Goal: Task Accomplishment & Management: Use online tool/utility

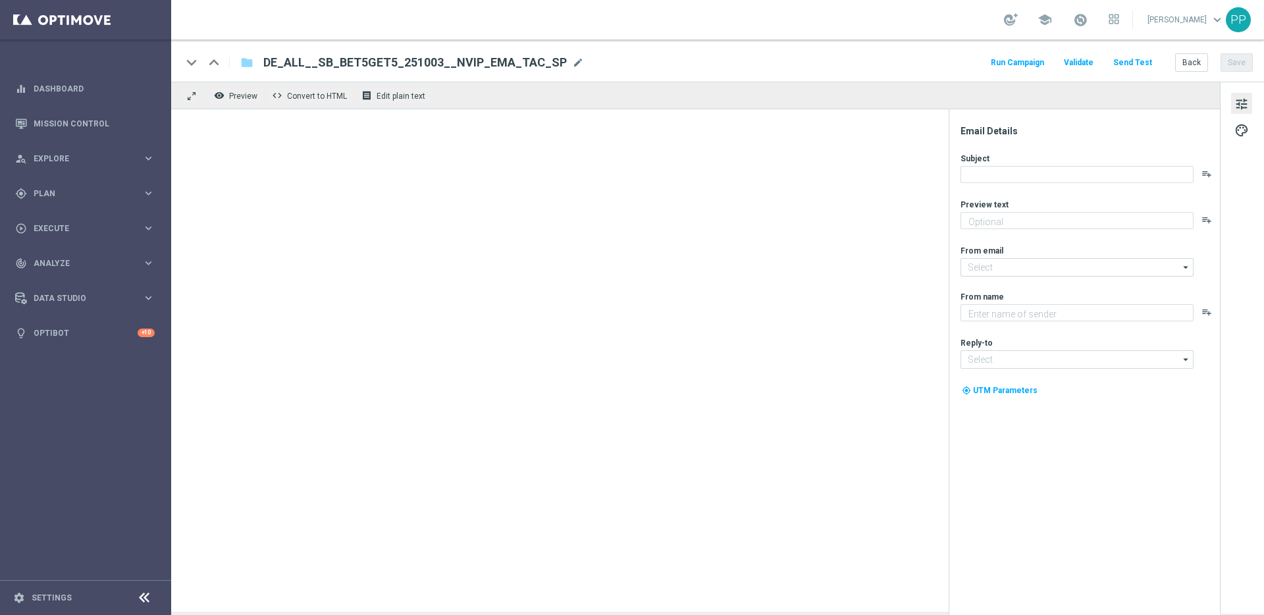
type textarea "Du hast die freie Wahl, welche Ligen und Spiele du wettest."
type input "mail@crm.lottoland.com"
type textarea "Lottoland"
type input "service@lottoland.com"
type textarea "Du hast die freie [PERSON_NAME], welche Ligen und Spiele du wettest."
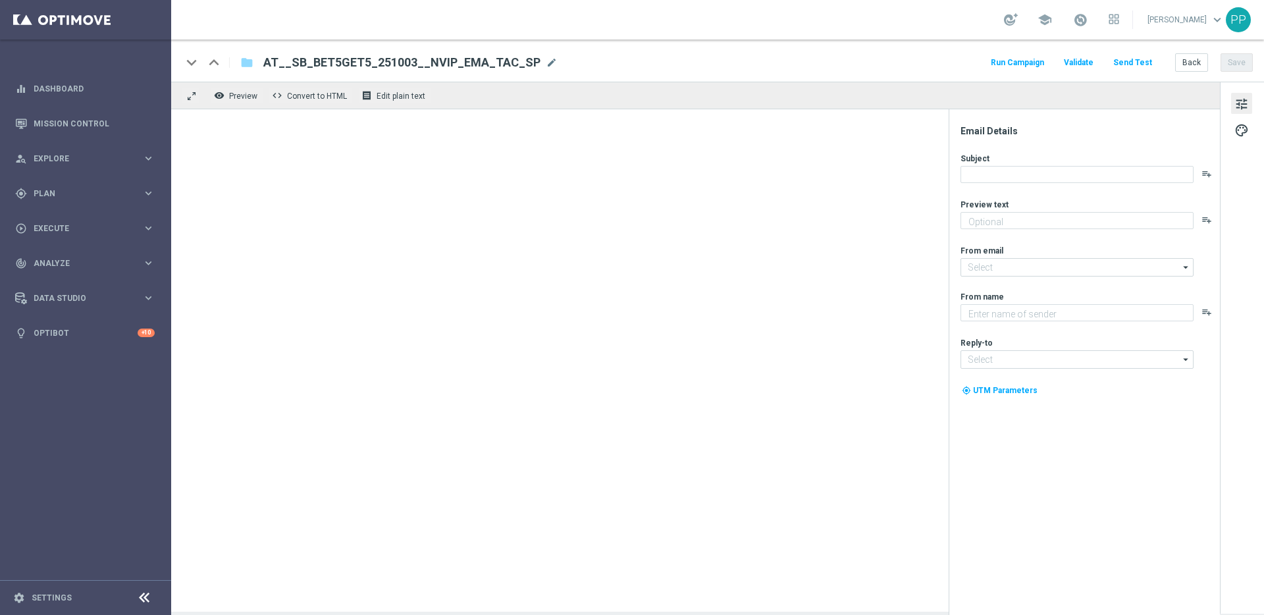
type input "[EMAIL_ADDRESS][DOMAIN_NAME]"
type textarea "Lottoland"
type input "[EMAIL_ADDRESS][DOMAIN_NAME]"
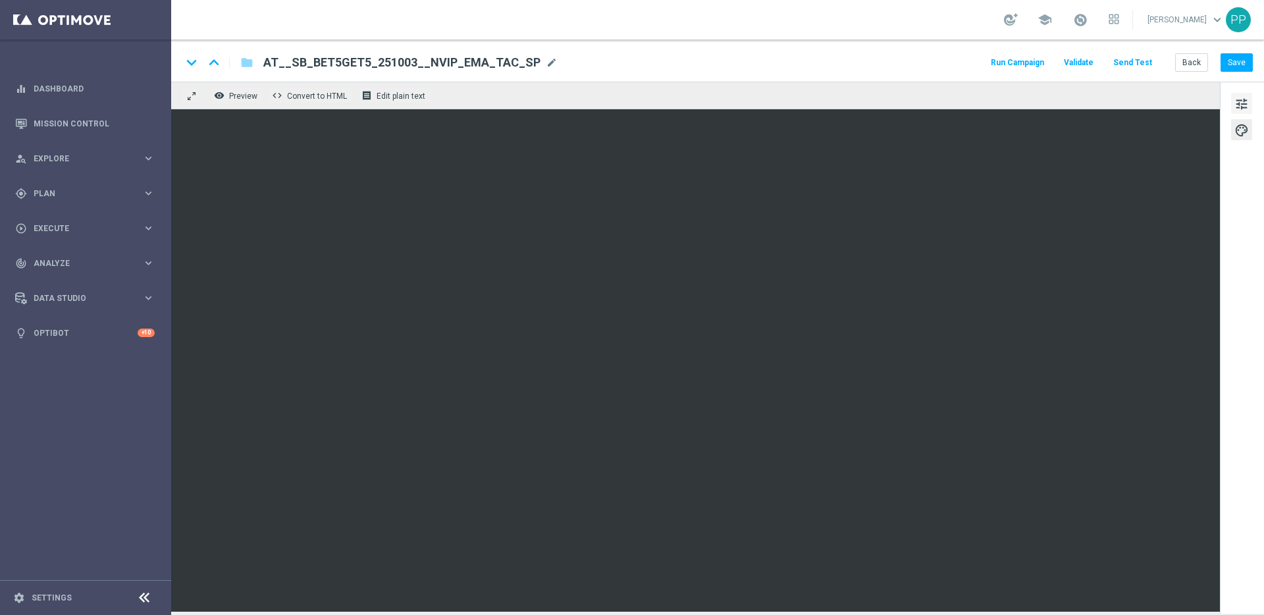
click at [1241, 100] on span "tune" at bounding box center [1241, 103] width 14 height 17
click at [1237, 93] on button "tune" at bounding box center [1241, 103] width 21 height 21
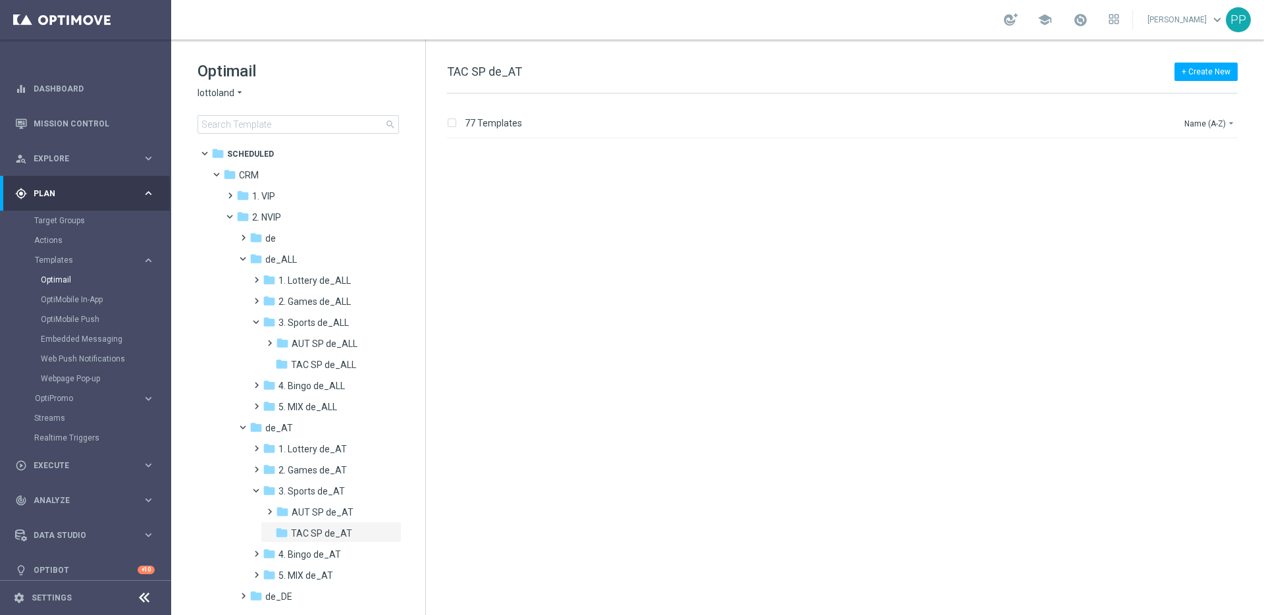
scroll to position [2240, 0]
